Goal: Information Seeking & Learning: Learn about a topic

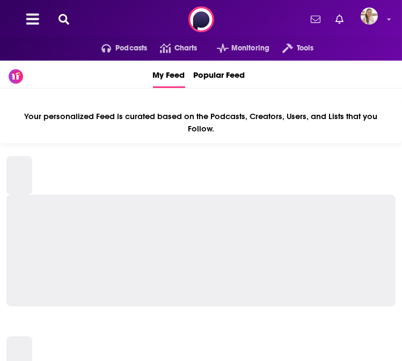
click at [60, 21] on icon at bounding box center [63, 19] width 11 height 11
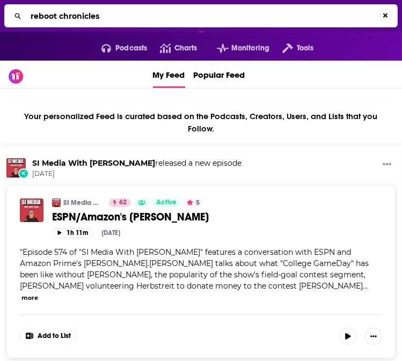
type input "reboot chronicles"
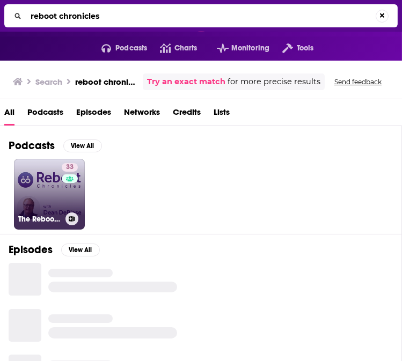
click at [53, 199] on link "33 The Reboot Chronicles with [PERSON_NAME]" at bounding box center [49, 194] width 71 height 71
